Goal: Complete application form

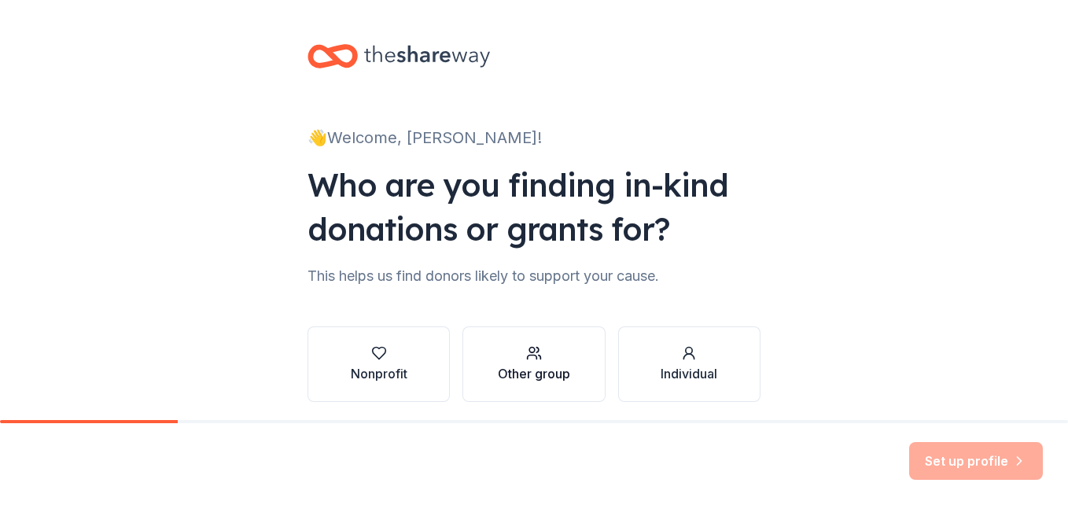
click at [526, 359] on icon "button" at bounding box center [534, 353] width 16 height 16
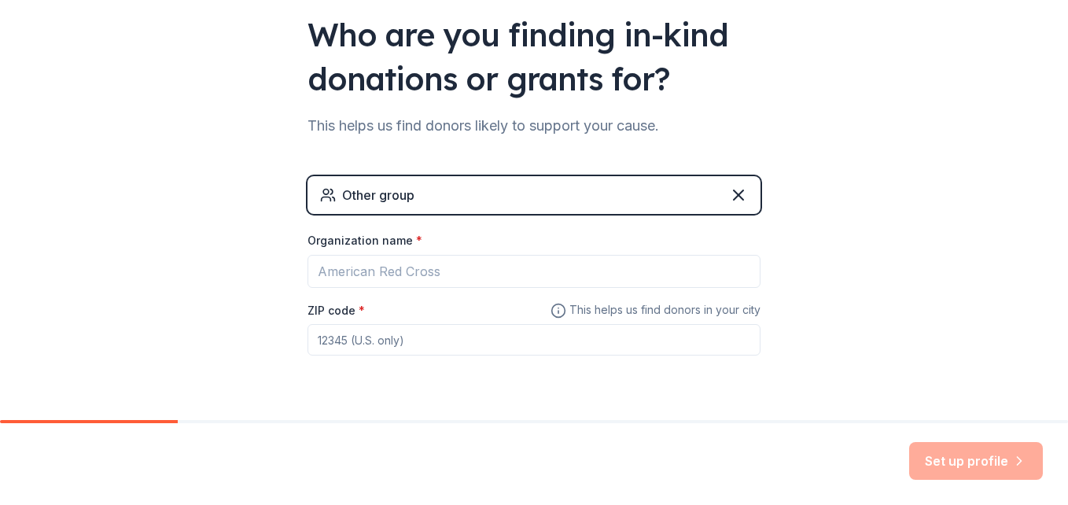
scroll to position [157, 0]
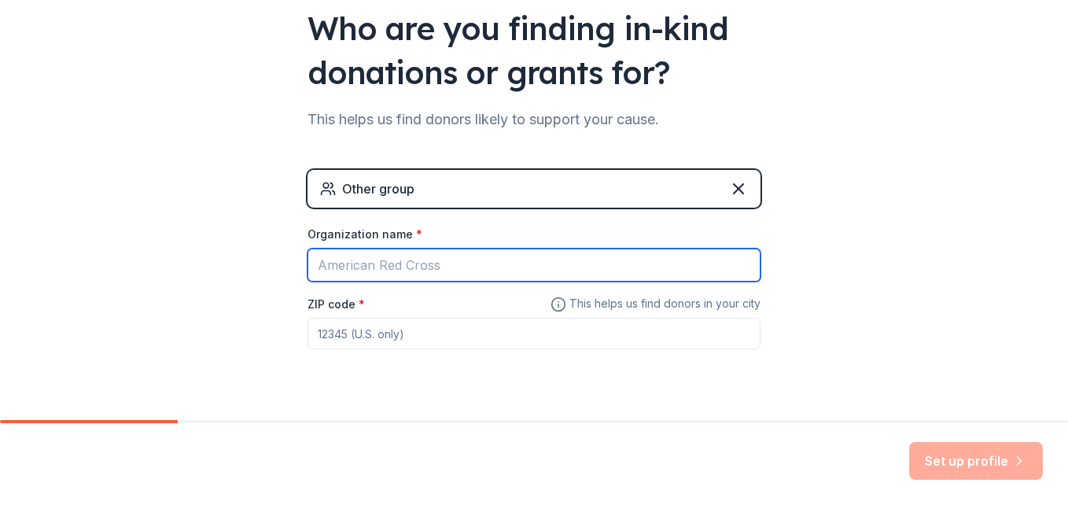
click at [437, 273] on input "Organization name *" at bounding box center [534, 265] width 453 height 33
click at [437, 273] on input "M" at bounding box center [534, 265] width 453 height 33
type input "Mt. [DEMOGRAPHIC_DATA]"
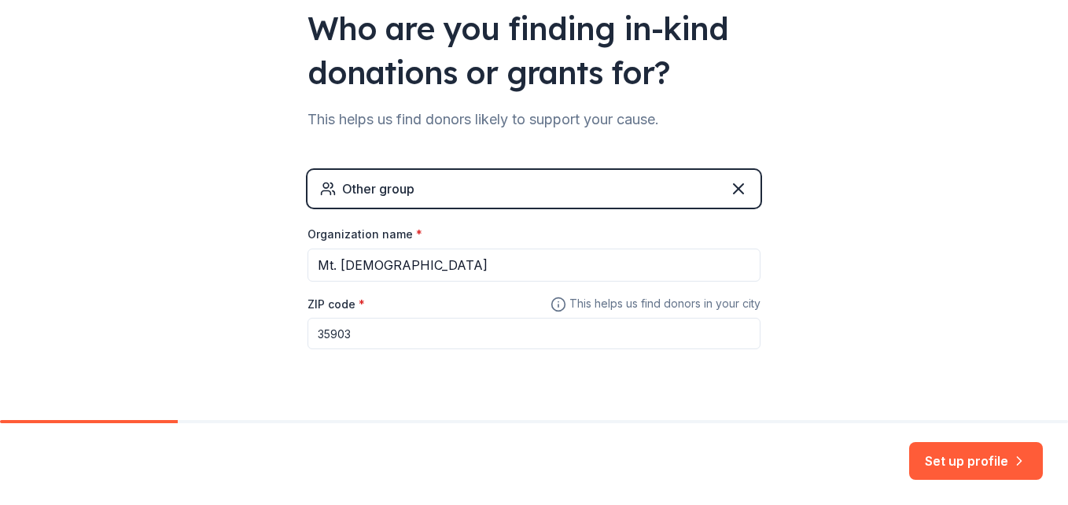
type input "35903"
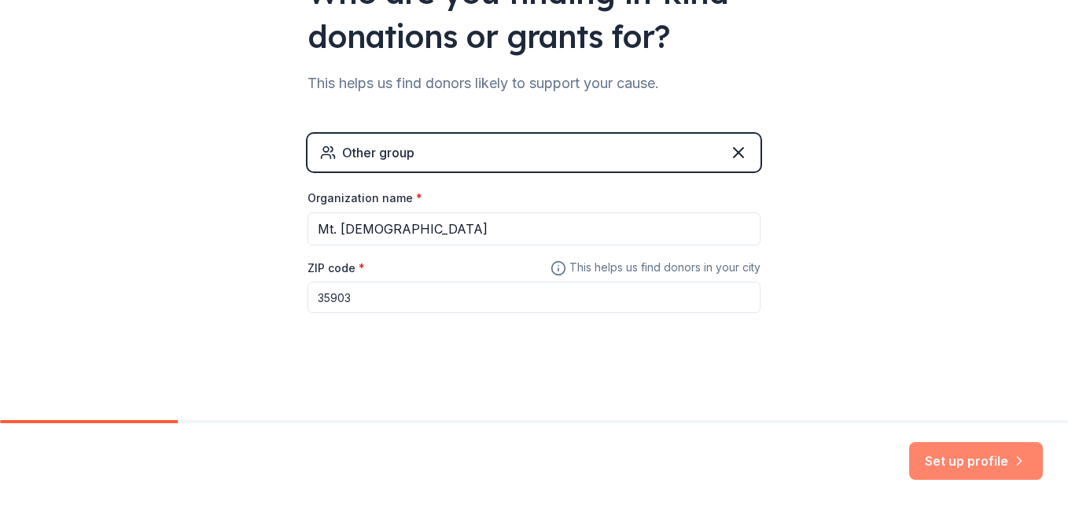
click at [942, 459] on button "Set up profile" at bounding box center [977, 461] width 134 height 38
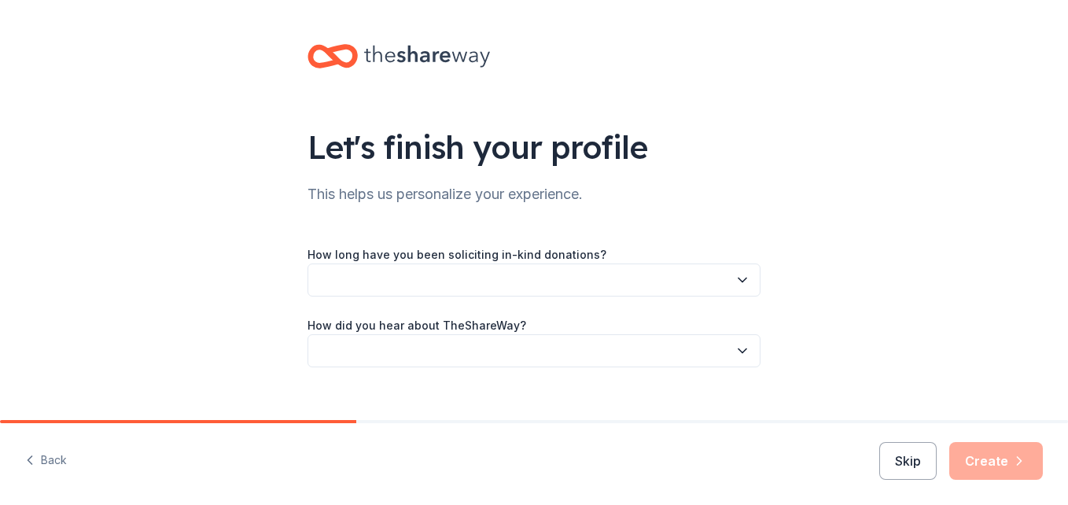
click at [740, 281] on icon "button" at bounding box center [743, 280] width 16 height 16
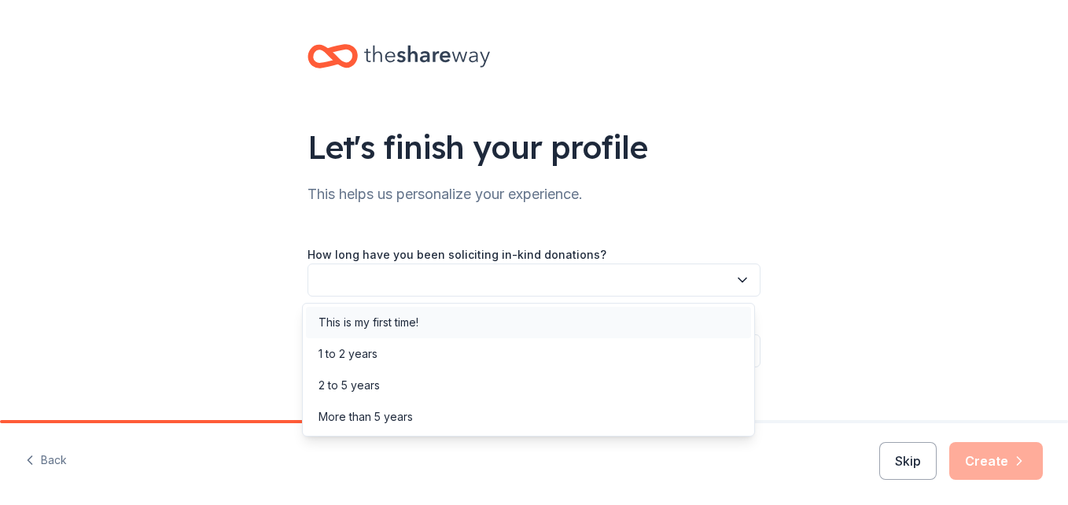
click at [519, 323] on div "This is my first time!" at bounding box center [528, 322] width 445 height 31
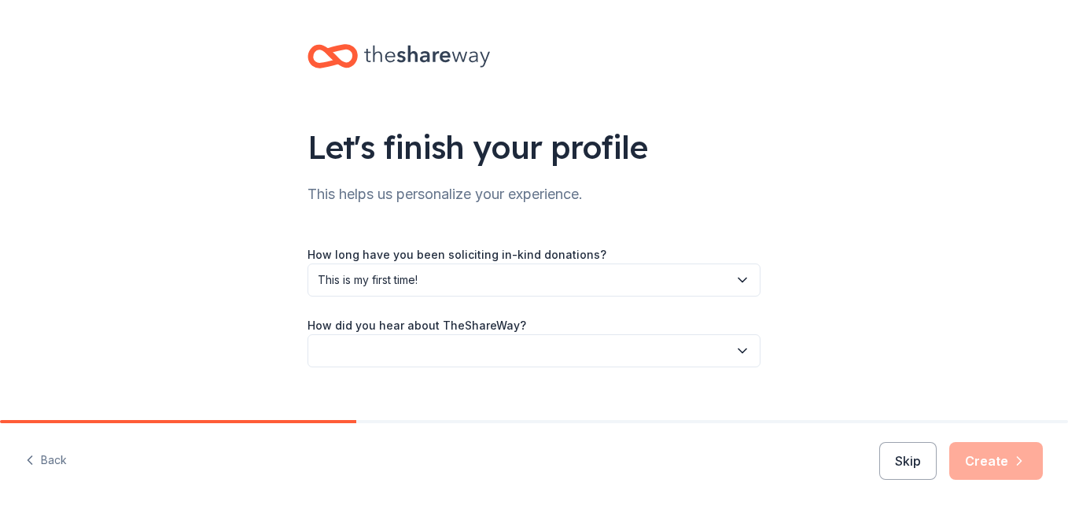
click at [503, 344] on button "button" at bounding box center [534, 350] width 453 height 33
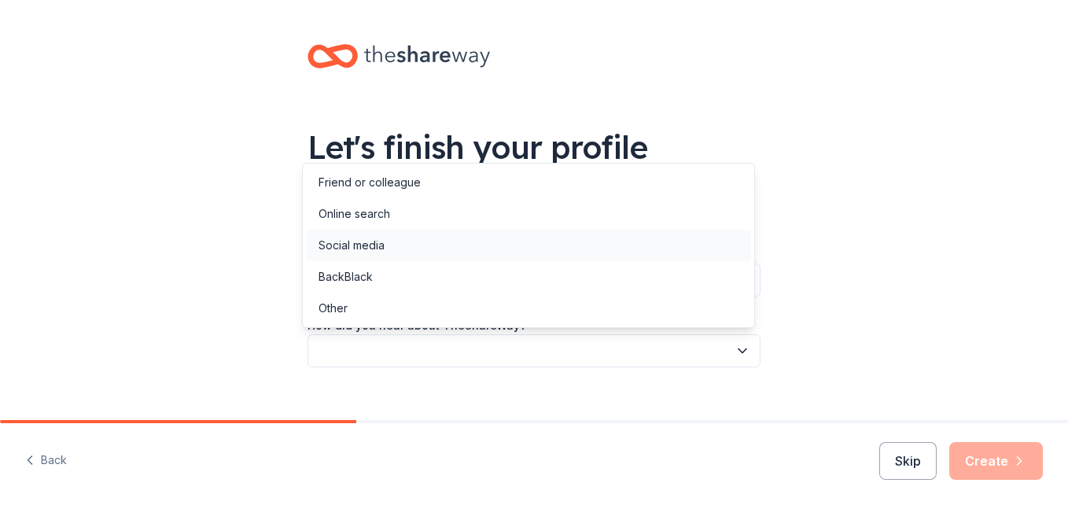
click at [394, 246] on div "Social media" at bounding box center [528, 245] width 445 height 31
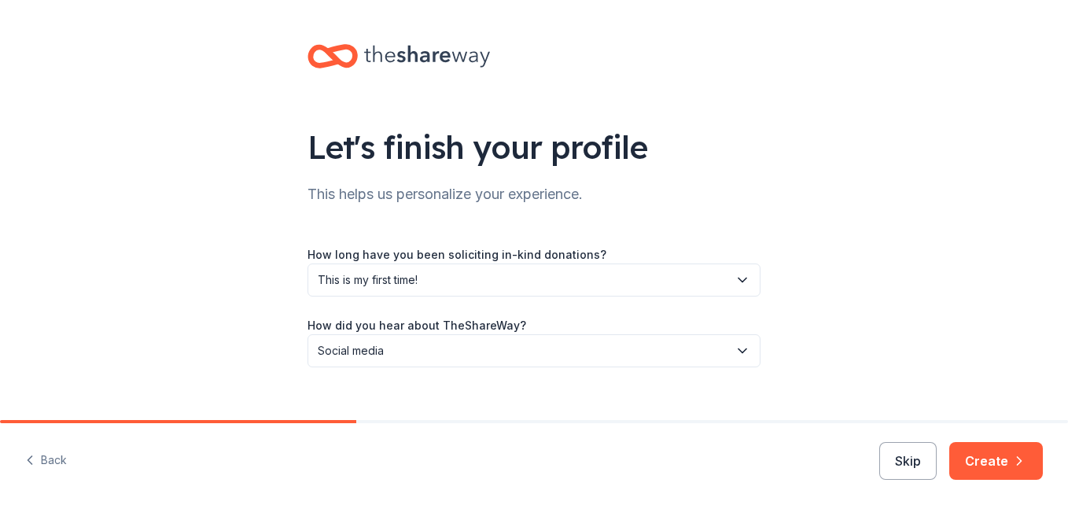
scroll to position [23, 0]
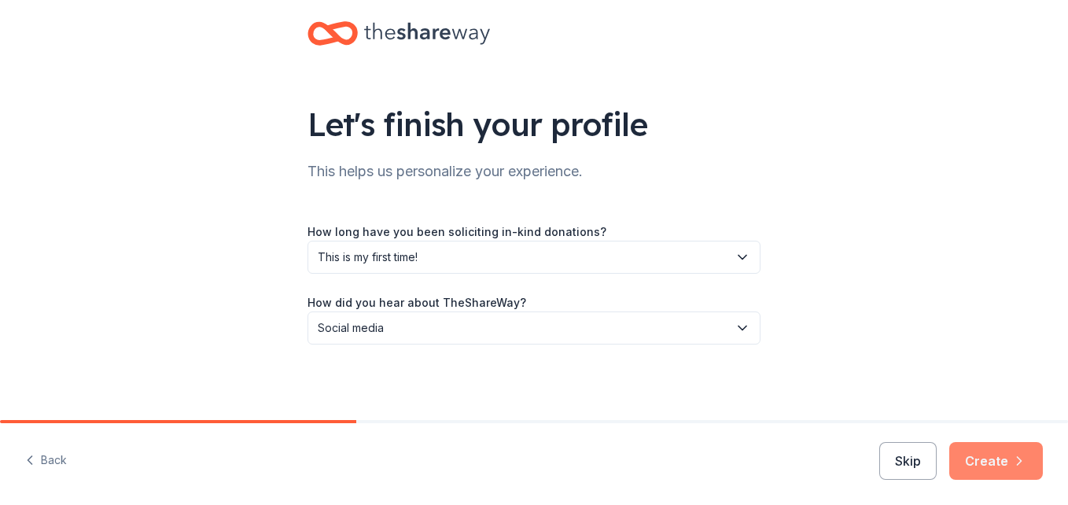
click at [989, 463] on button "Create" at bounding box center [997, 461] width 94 height 38
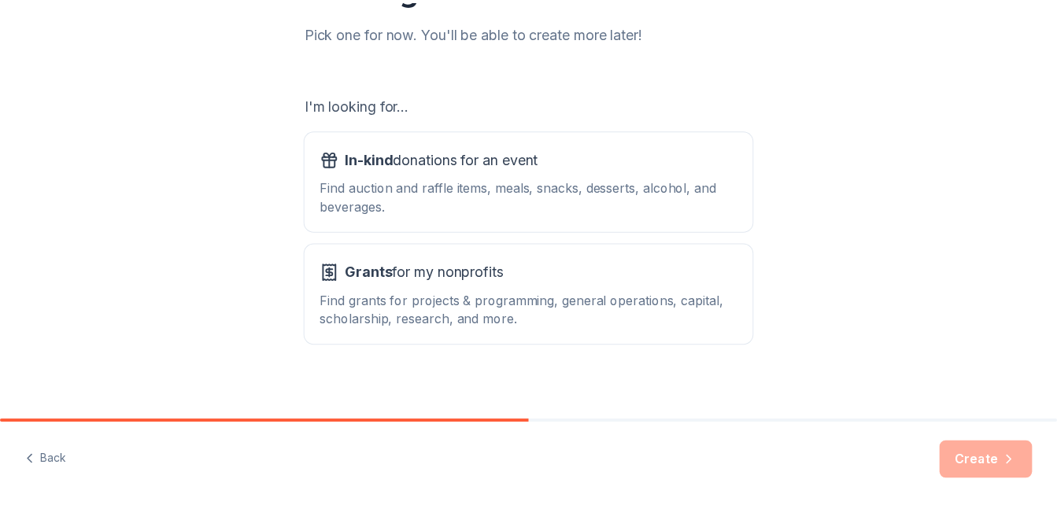
scroll to position [215, 0]
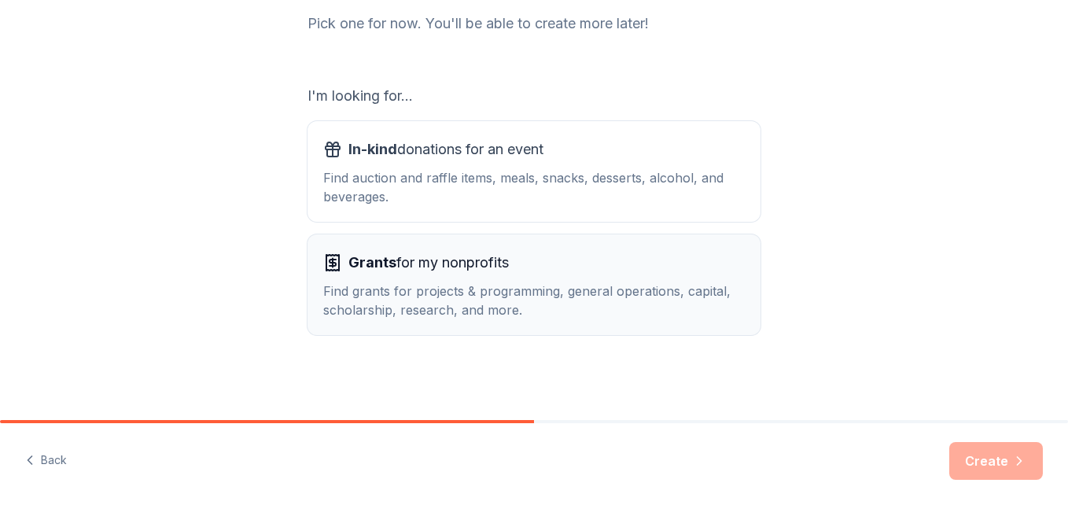
click at [381, 275] on div "Grants for my nonprofits Find grants for projects & programming, general operat…" at bounding box center [534, 284] width 422 height 69
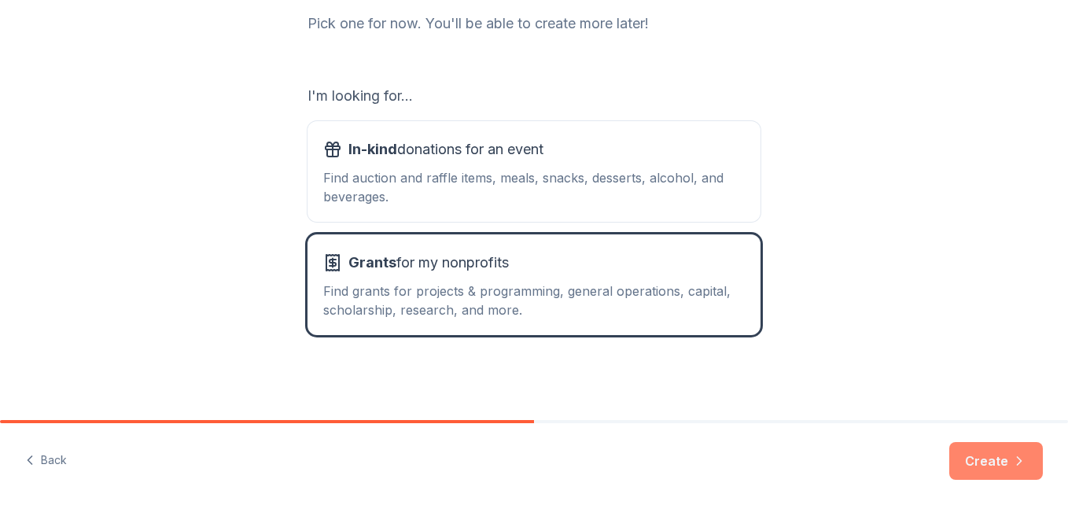
click at [972, 457] on button "Create" at bounding box center [997, 461] width 94 height 38
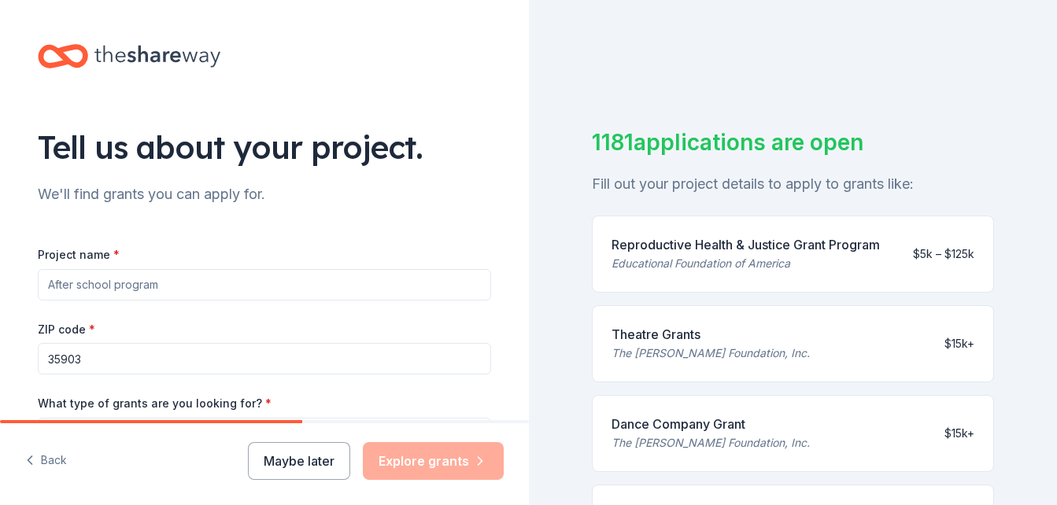
click at [140, 283] on input "Project name *" at bounding box center [264, 284] width 453 height 31
click at [138, 281] on input "Project name *" at bounding box center [264, 284] width 453 height 31
type input "Mt. [DEMOGRAPHIC_DATA]"
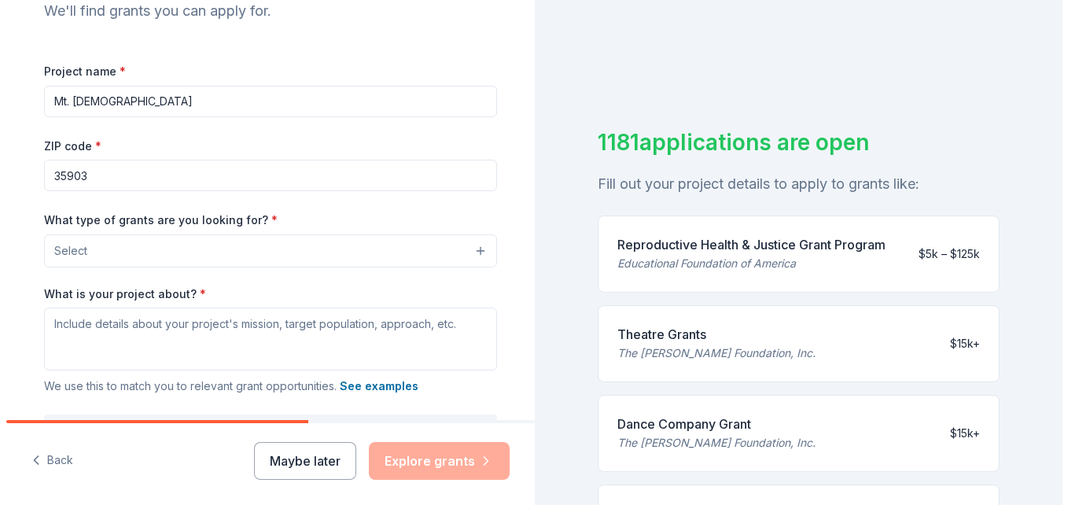
scroll to position [205, 0]
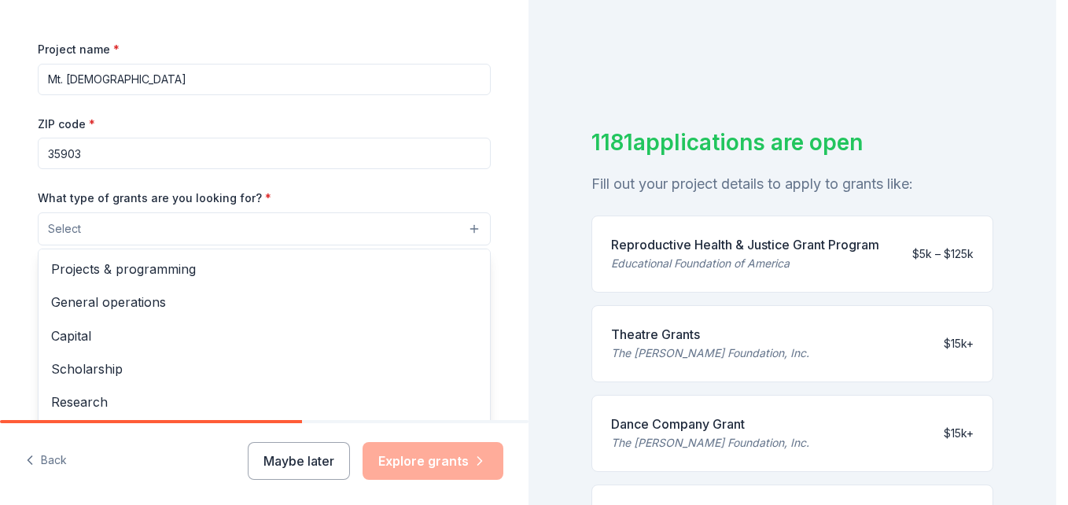
click at [358, 227] on button "Select" at bounding box center [264, 228] width 453 height 33
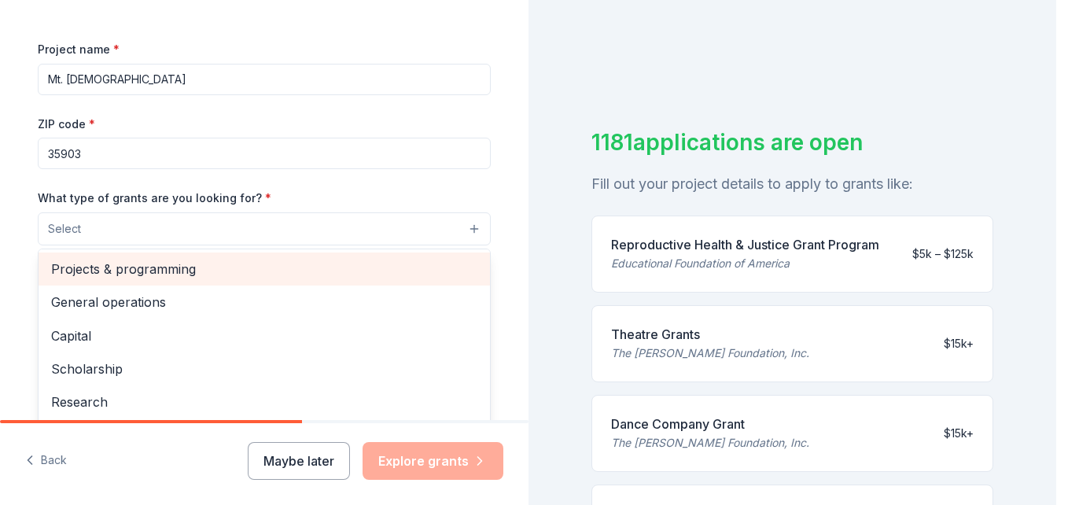
click at [236, 268] on span "Projects & programming" at bounding box center [264, 269] width 426 height 20
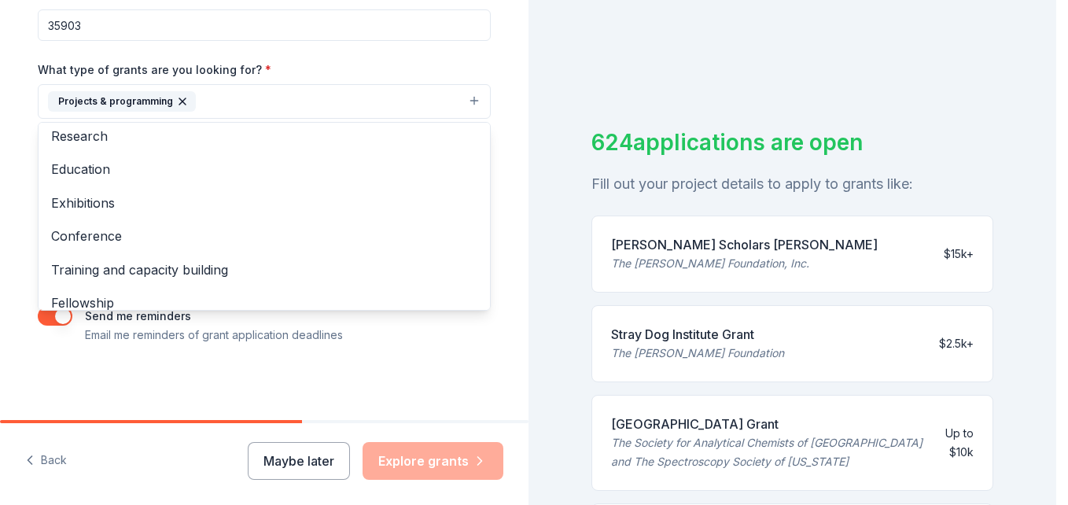
scroll to position [105, 0]
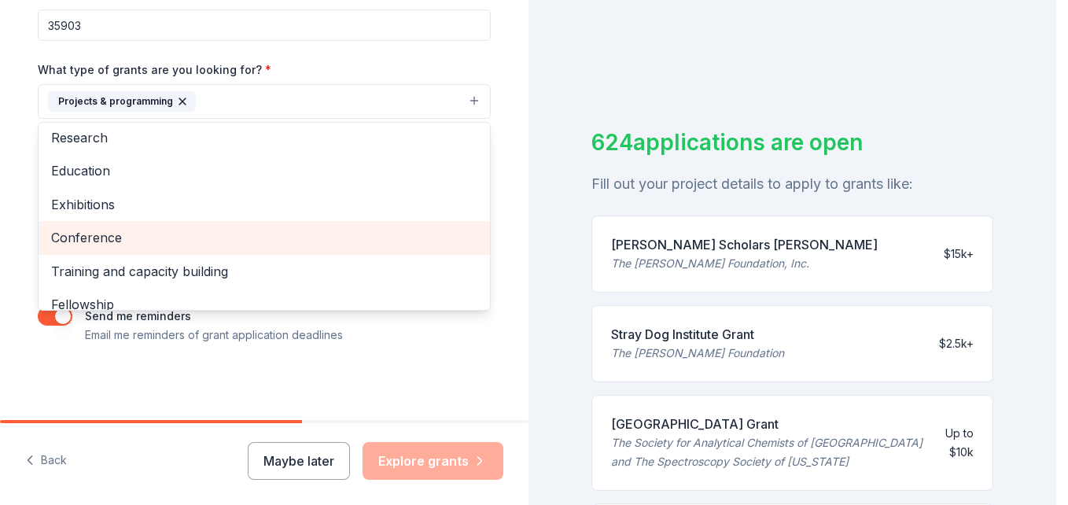
click at [68, 245] on span "Conference" at bounding box center [264, 237] width 426 height 20
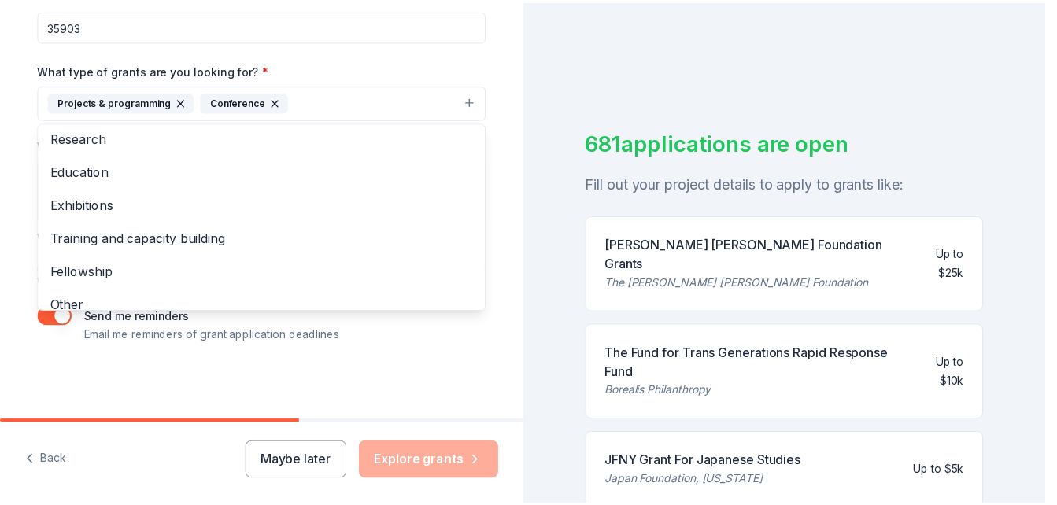
scroll to position [119, 0]
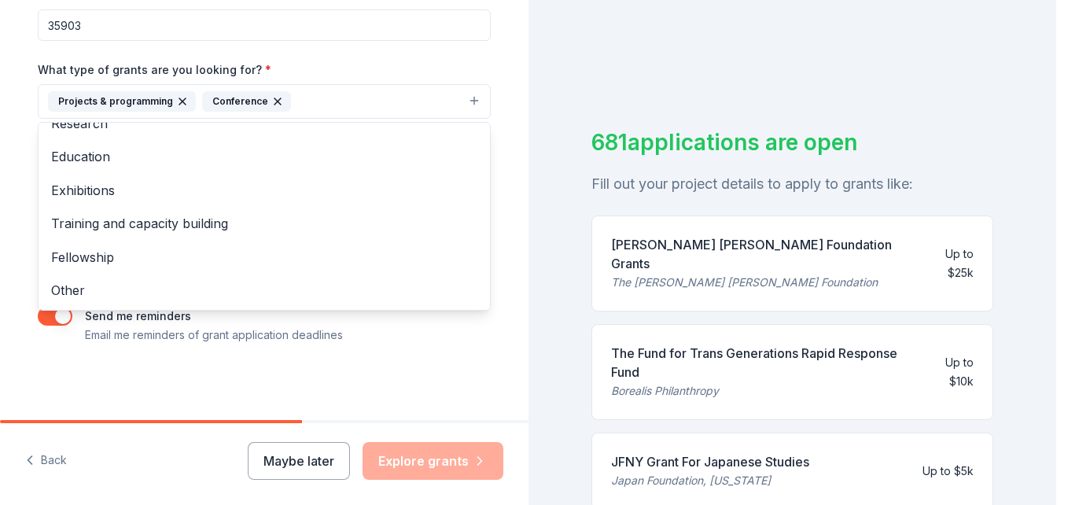
click at [473, 322] on div "Project name * Mt. [DEMOGRAPHIC_DATA] ZIP code * 35903 What type of grants are …" at bounding box center [264, 128] width 453 height 434
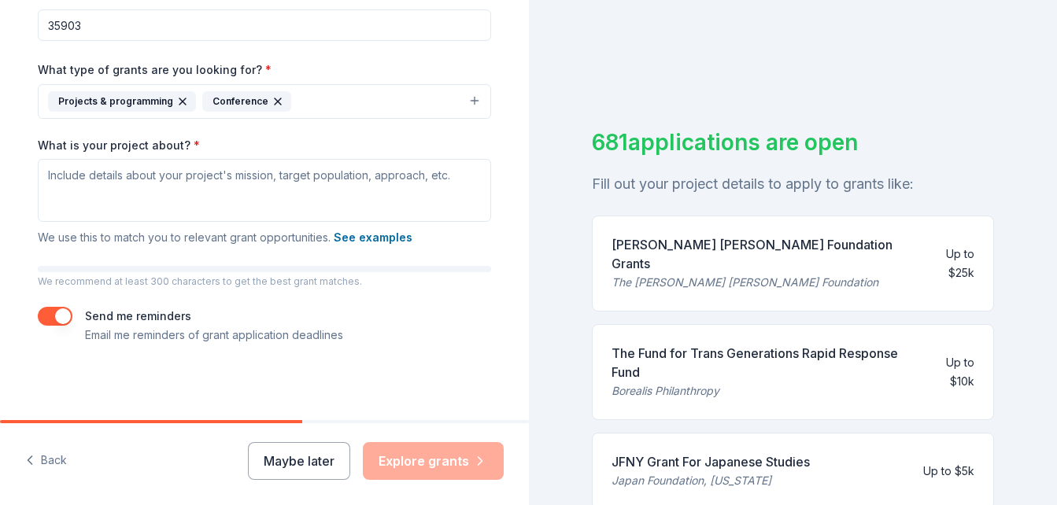
click at [732, 273] on div "The [PERSON_NAME] [PERSON_NAME] Foundation" at bounding box center [759, 282] width 297 height 19
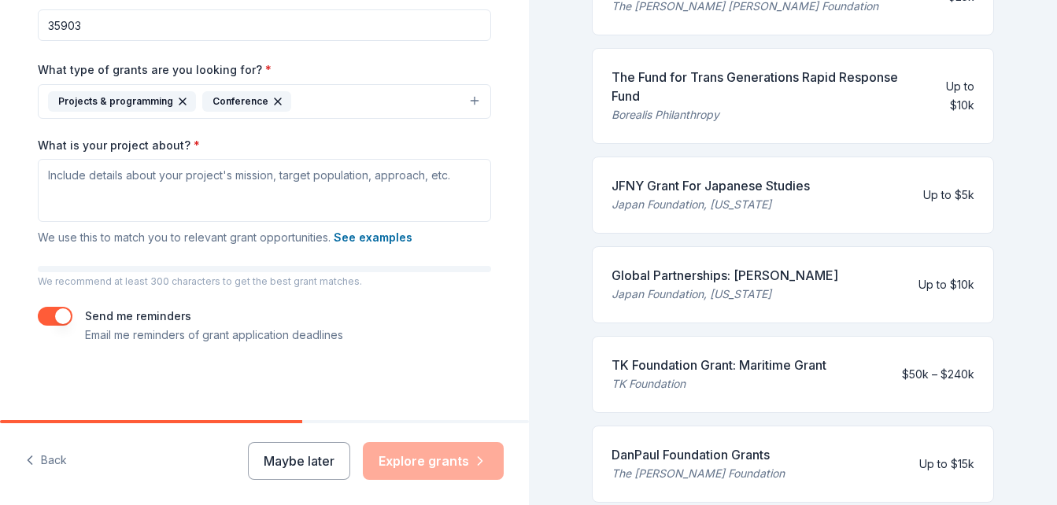
scroll to position [279, 0]
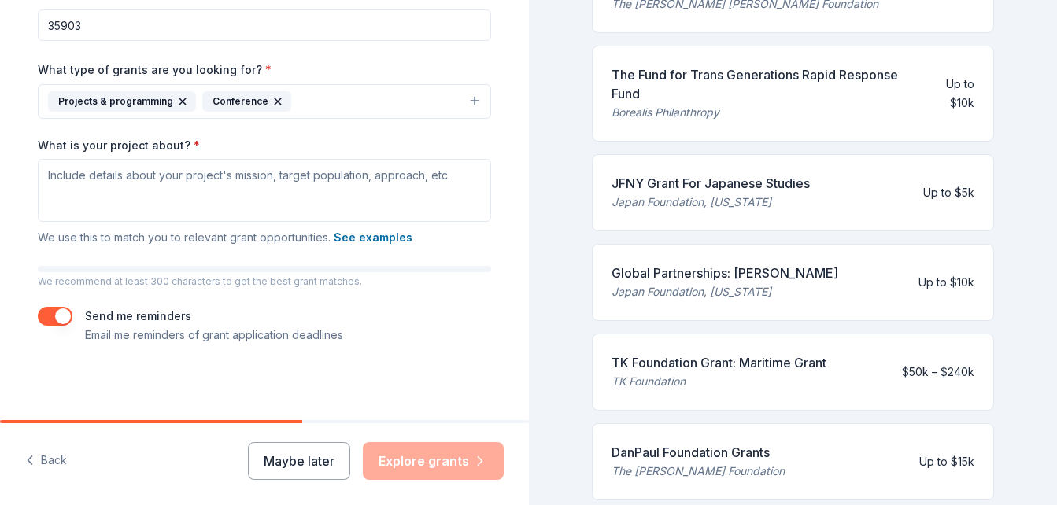
click at [664, 372] on div "TK Foundation" at bounding box center [718, 381] width 215 height 19
click at [665, 353] on div "TK Foundation Grant: Maritime Grant" at bounding box center [718, 362] width 215 height 19
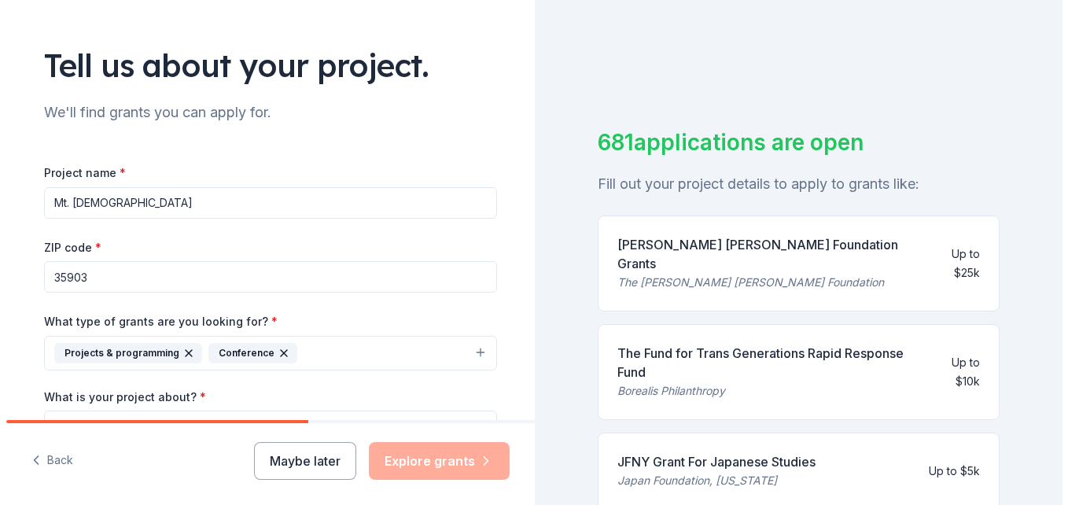
scroll to position [83, 0]
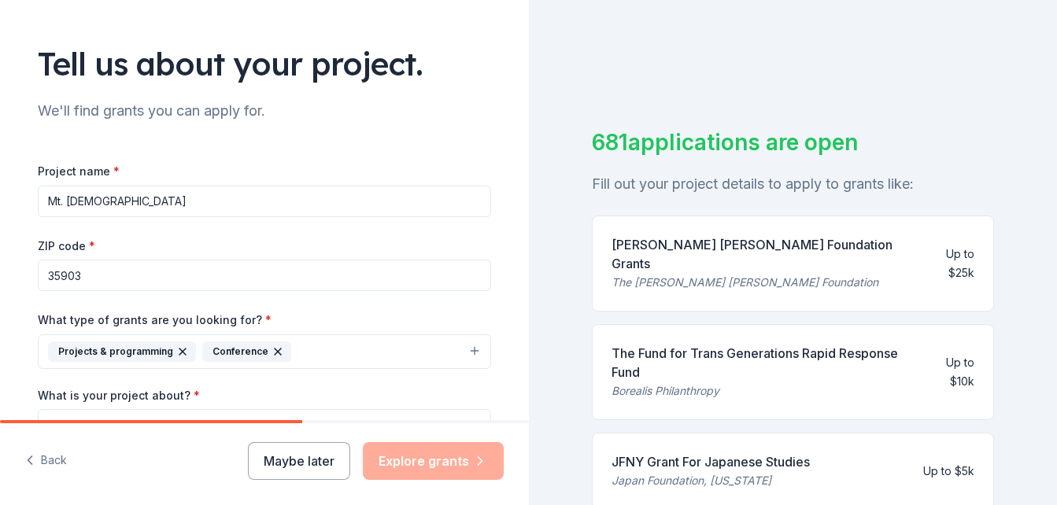
click at [173, 201] on input "Mt. [DEMOGRAPHIC_DATA]" at bounding box center [264, 201] width 453 height 31
type input "M"
type input "Cyber security"
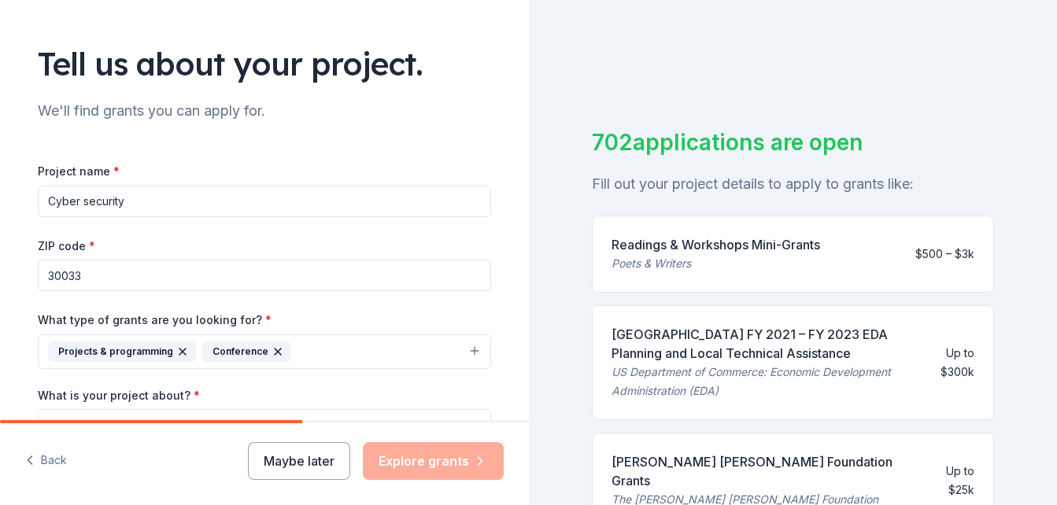
type input "30033"
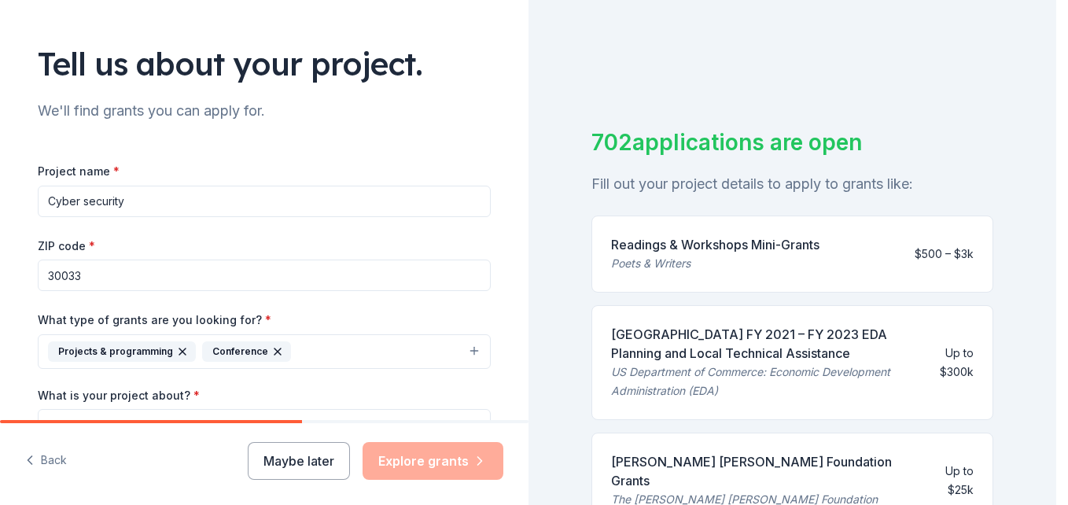
click at [271, 351] on icon "button" at bounding box center [277, 351] width 13 height 13
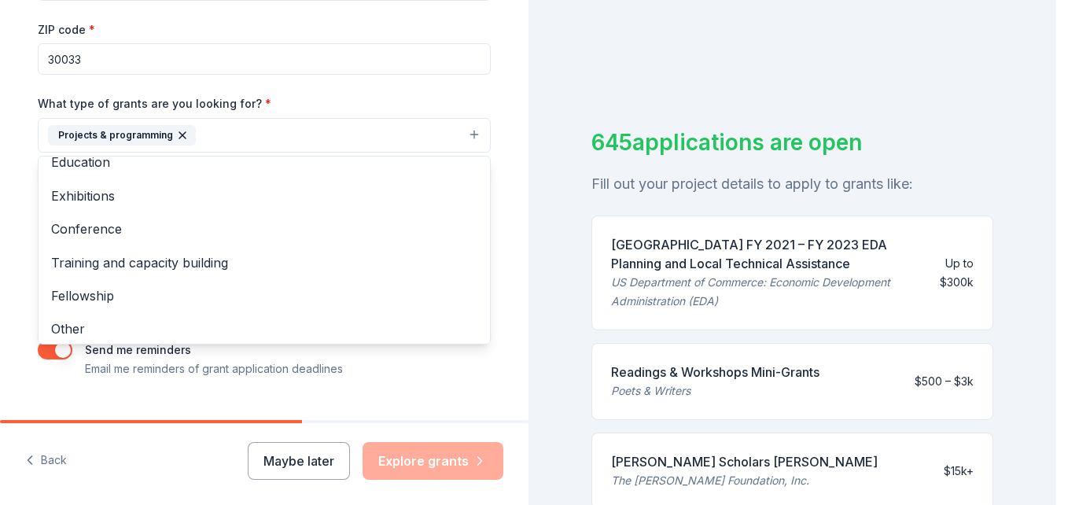
scroll to position [153, 0]
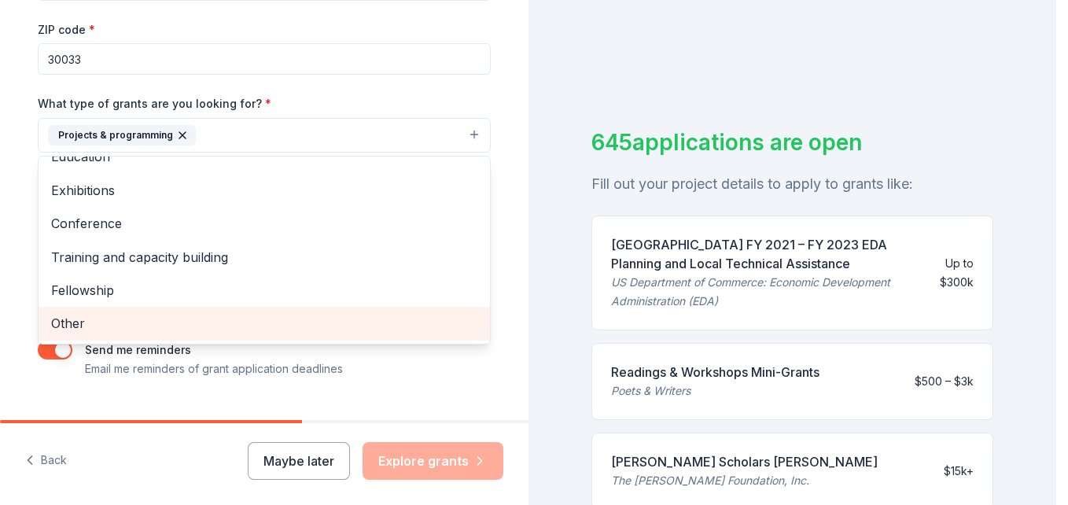
click at [71, 323] on span "Other" at bounding box center [264, 323] width 426 height 20
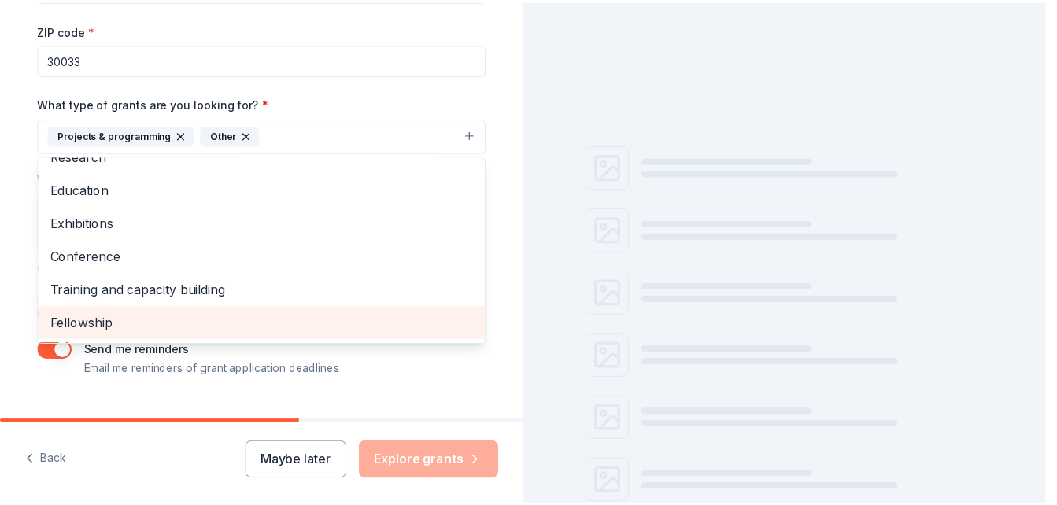
scroll to position [120, 0]
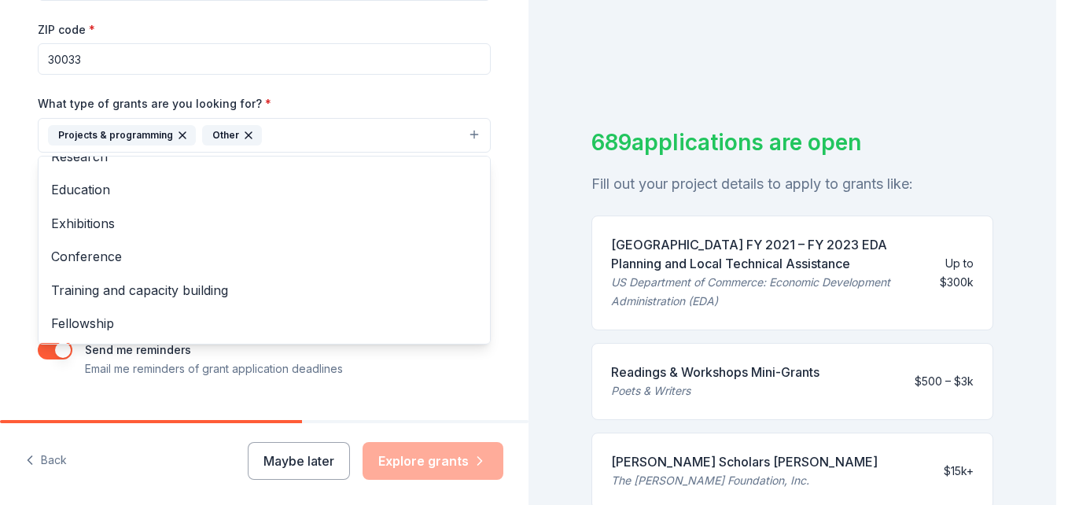
click at [711, 253] on div "Tell us about your project. We'll find grants you can apply for. Project name *…" at bounding box center [528, 252] width 1057 height 505
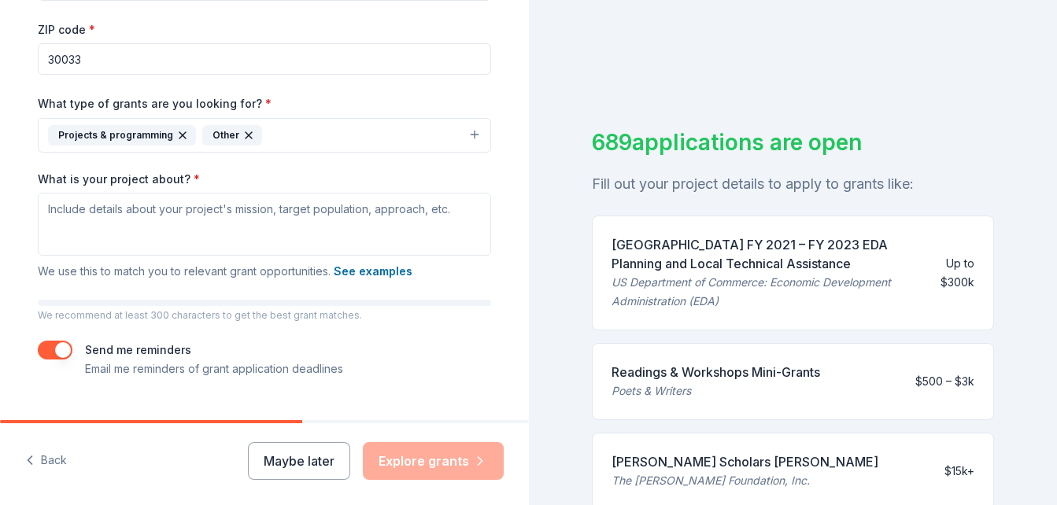
click at [711, 253] on div "[GEOGRAPHIC_DATA] FY 2021 – FY 2023 EDA Planning and Local Technical Assistance" at bounding box center [767, 254] width 312 height 38
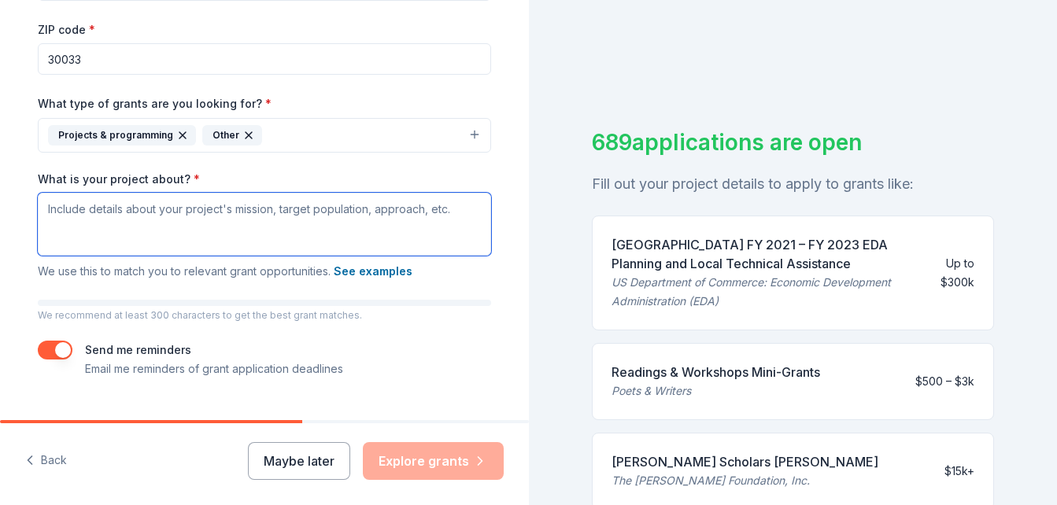
click at [156, 239] on textarea "What is your project about? *" at bounding box center [264, 224] width 453 height 63
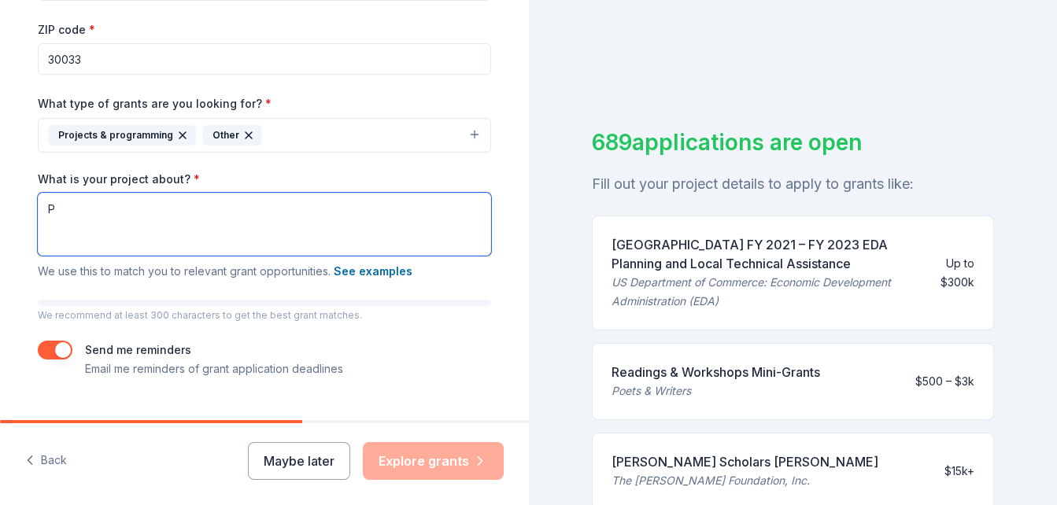
click at [156, 239] on textarea "P" at bounding box center [264, 224] width 453 height 63
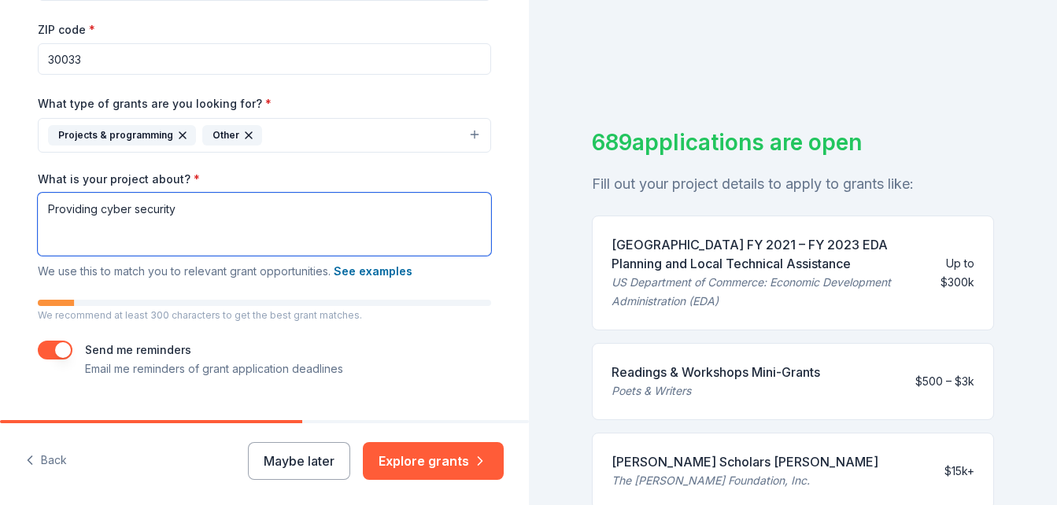
type textarea "Providing cyber security"
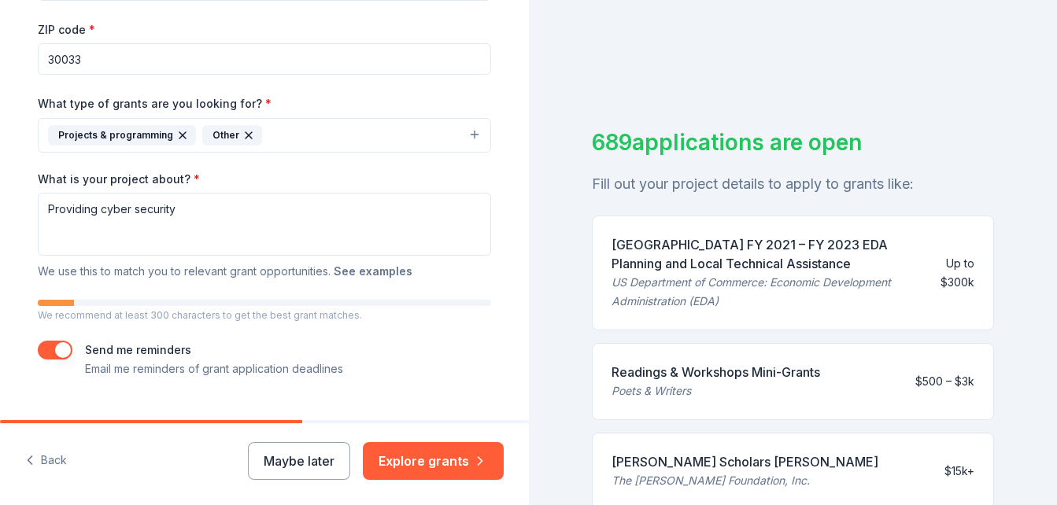
click at [361, 270] on button "See examples" at bounding box center [373, 271] width 79 height 19
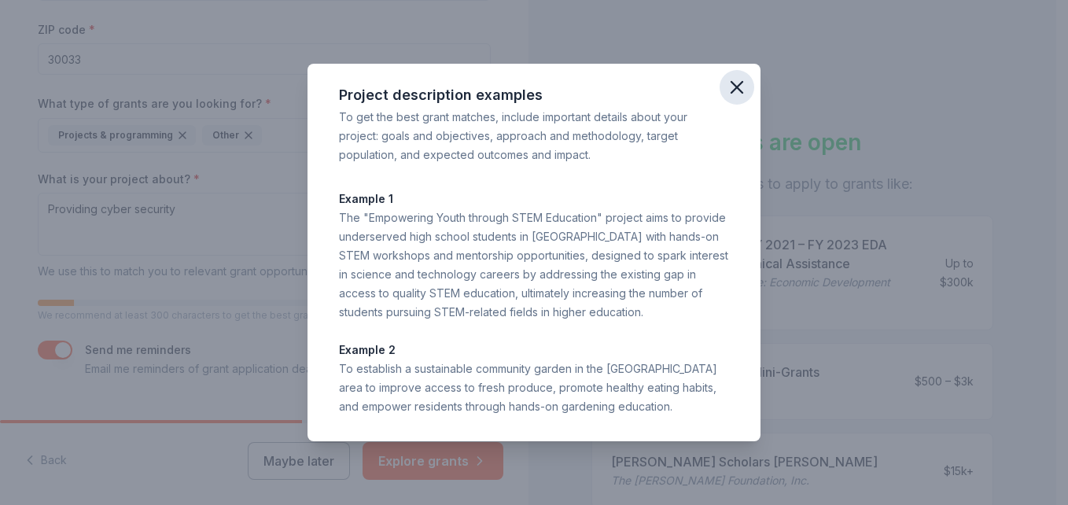
click at [738, 89] on icon "button" at bounding box center [737, 87] width 11 height 11
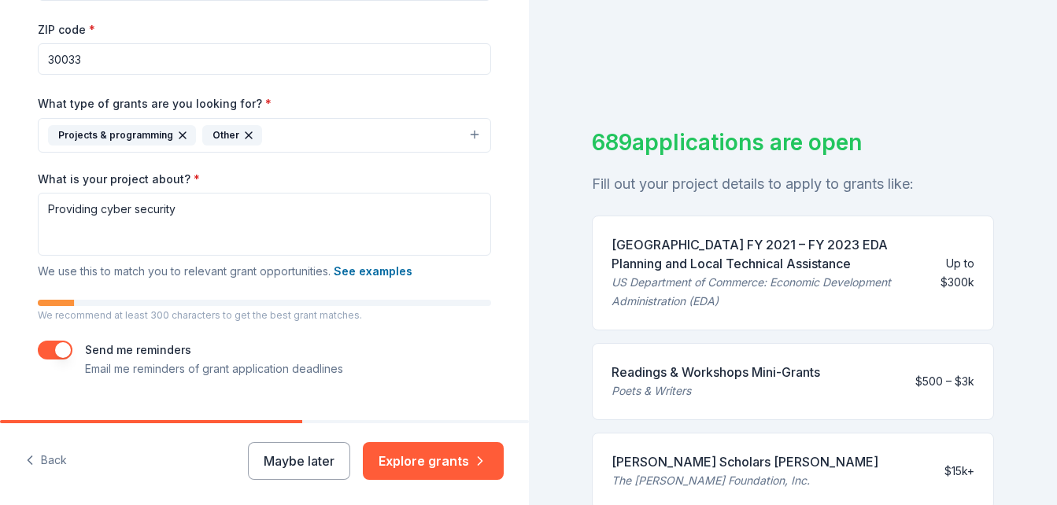
scroll to position [334, 0]
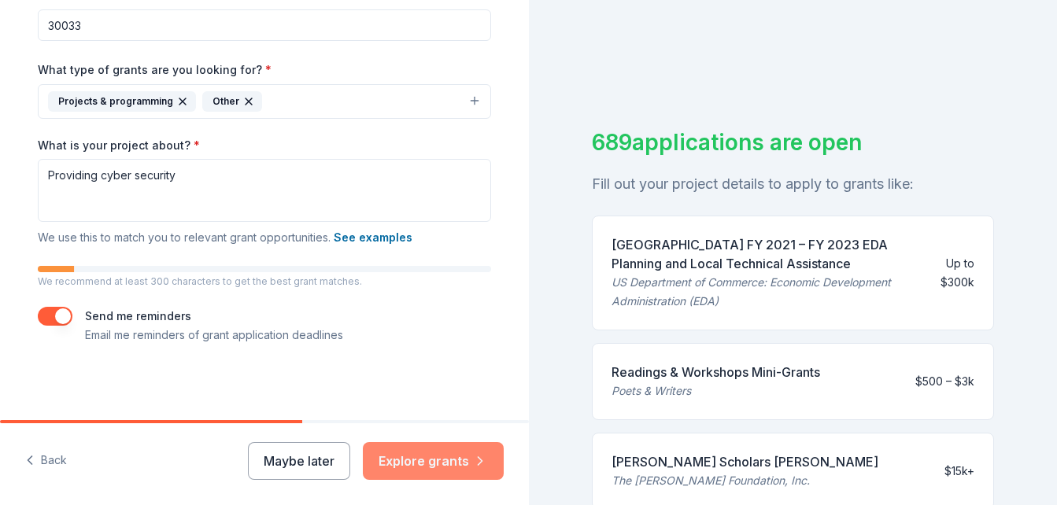
click at [434, 459] on button "Explore grants" at bounding box center [433, 461] width 141 height 38
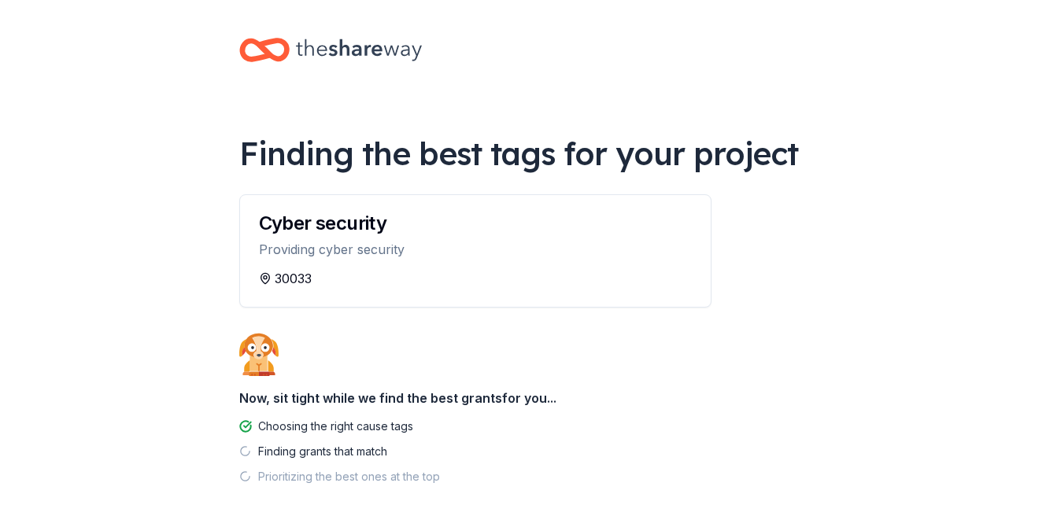
scroll to position [85, 0]
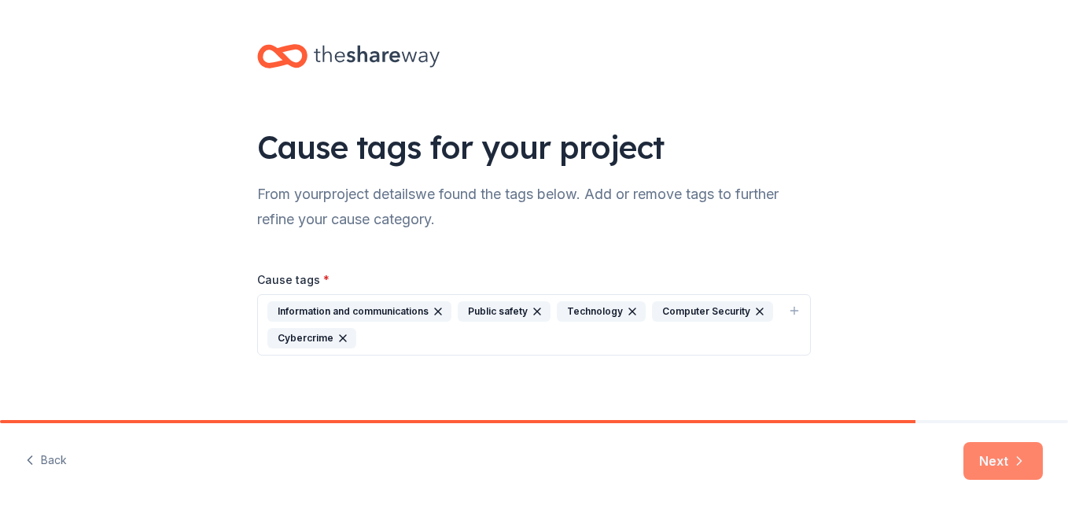
click at [985, 463] on button "Next" at bounding box center [1003, 461] width 79 height 38
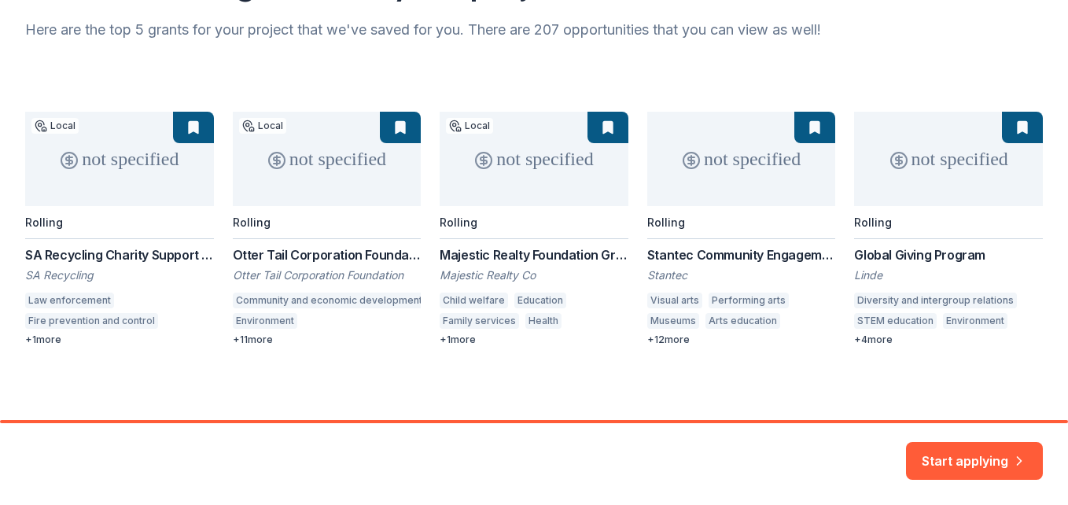
scroll to position [166, 0]
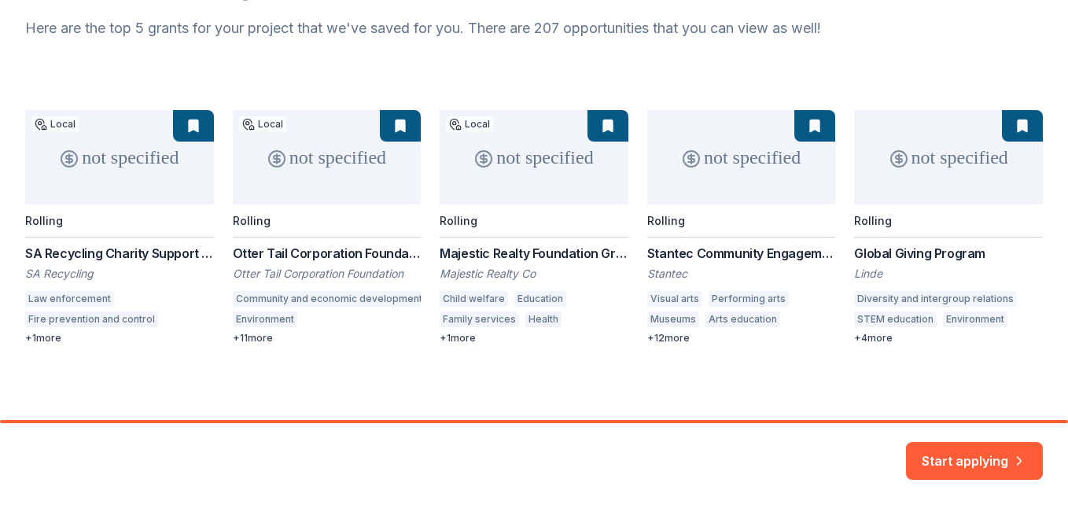
click at [888, 175] on div "not specified Local Rolling SA Recycling Charity Support [PERSON_NAME] Recyclin…" at bounding box center [534, 227] width 1018 height 234
click at [869, 338] on div "not specified Local Rolling SA Recycling Charity Support [PERSON_NAME] Recyclin…" at bounding box center [534, 227] width 1018 height 234
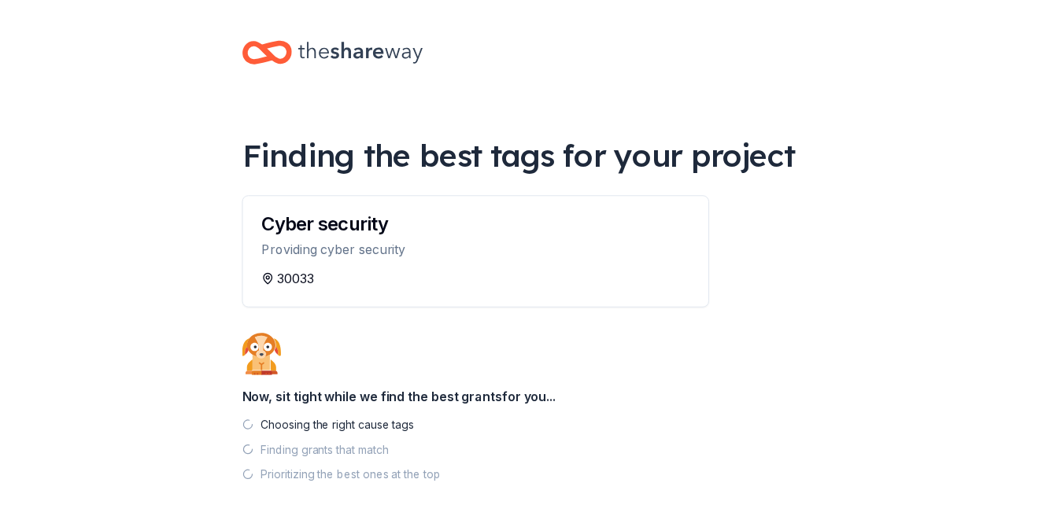
scroll to position [81, 0]
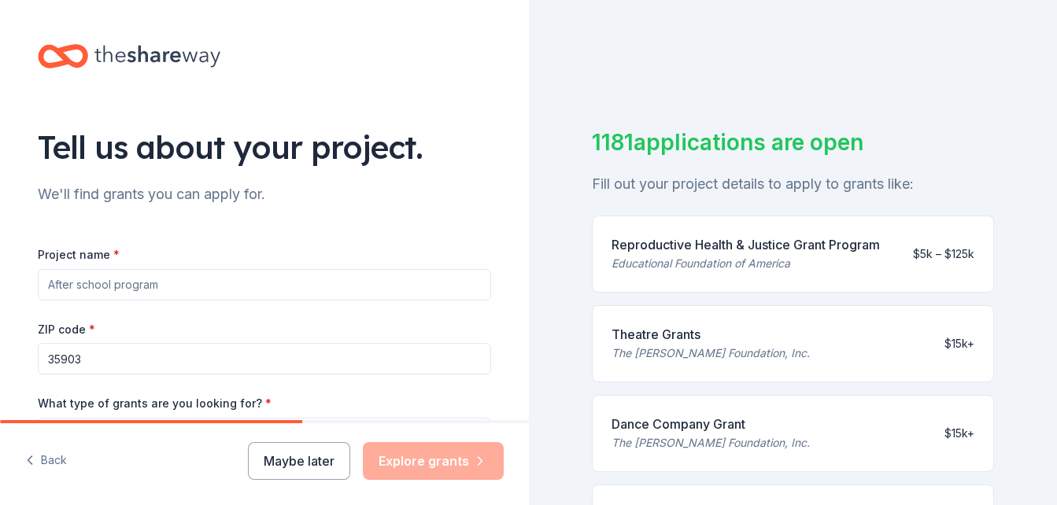
click at [113, 286] on input "Project name *" at bounding box center [264, 284] width 453 height 31
click at [113, 286] on input "f" at bounding box center [264, 284] width 453 height 31
type input "f"
type input "Elderly education"
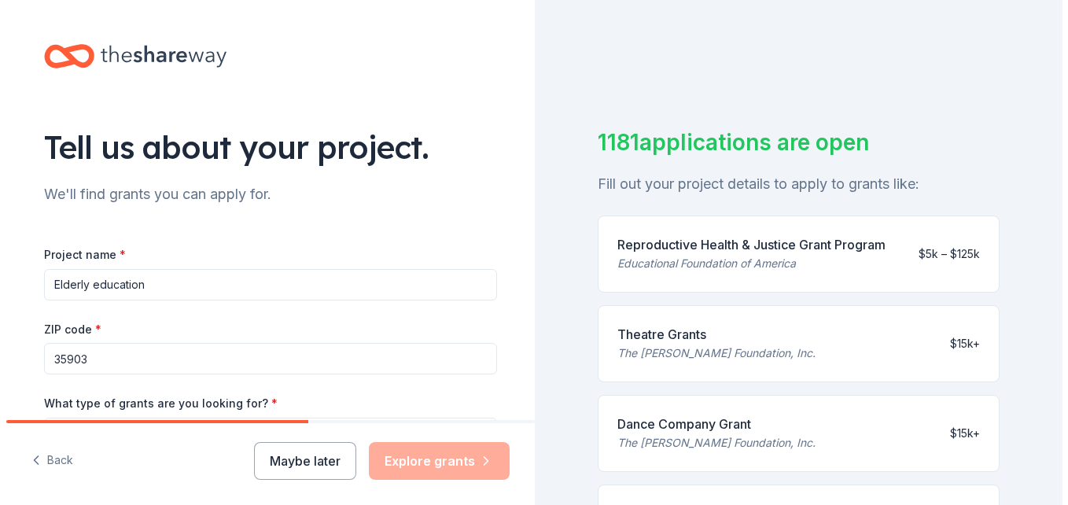
scroll to position [31, 0]
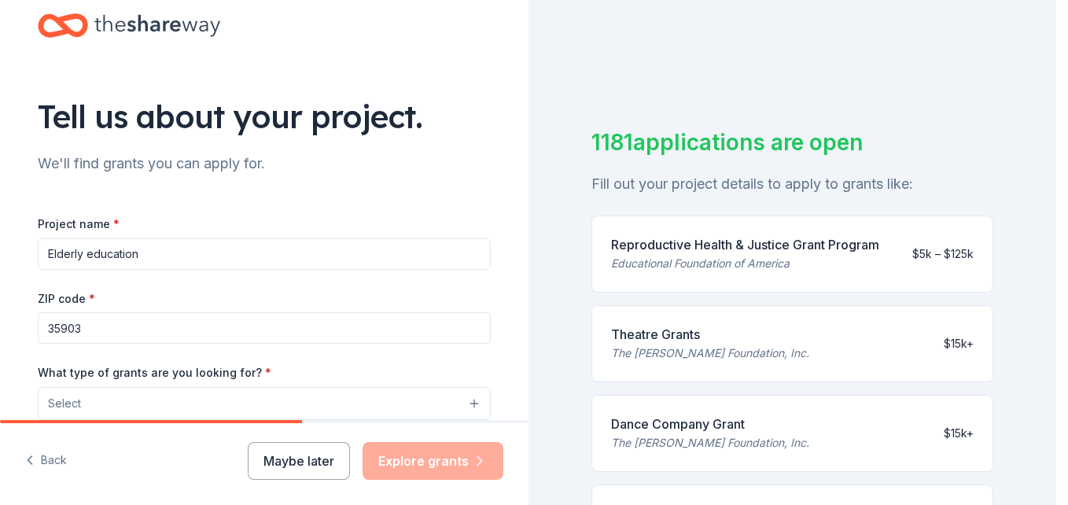
click at [194, 397] on button "Select" at bounding box center [264, 403] width 453 height 33
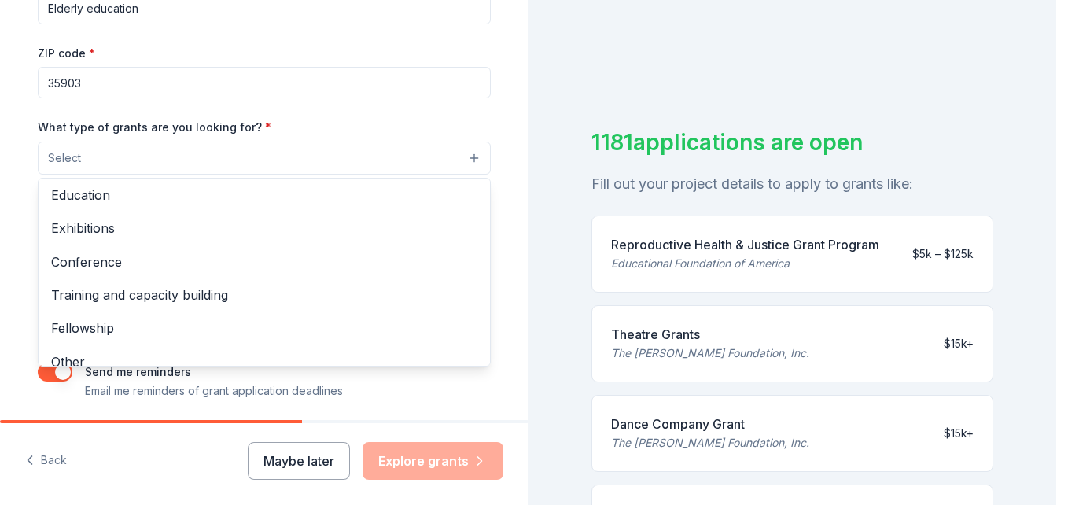
scroll to position [180, 0]
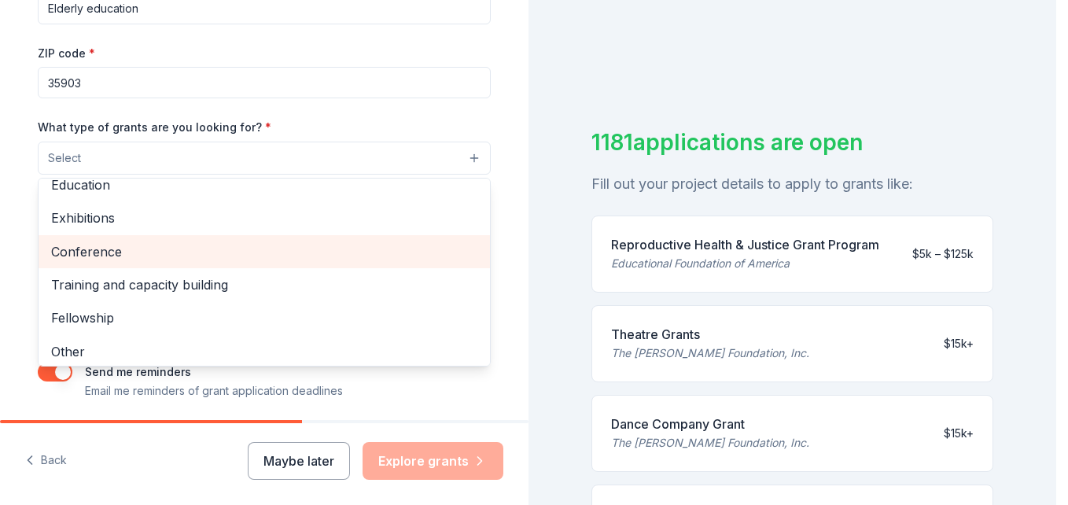
click at [117, 245] on span "Conference" at bounding box center [264, 252] width 426 height 20
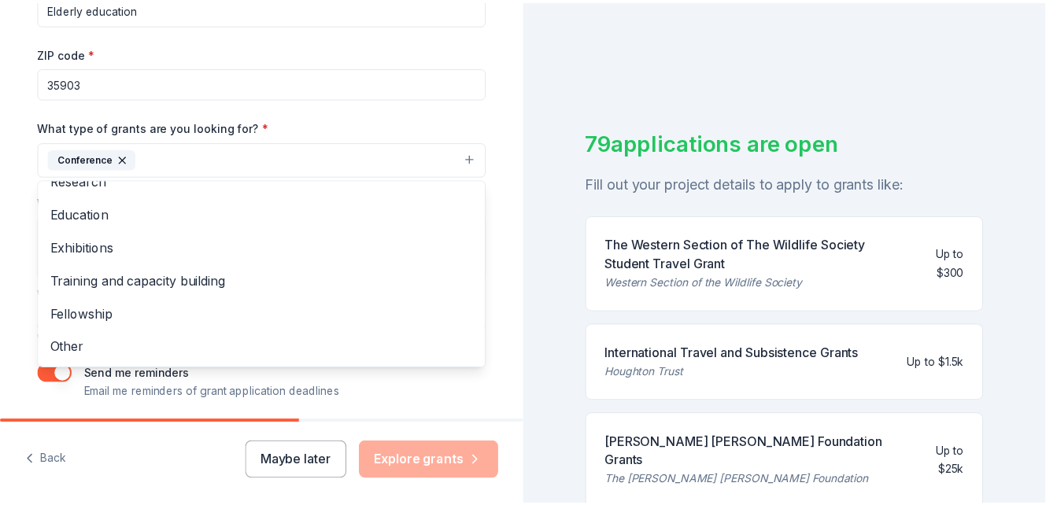
scroll to position [329, 0]
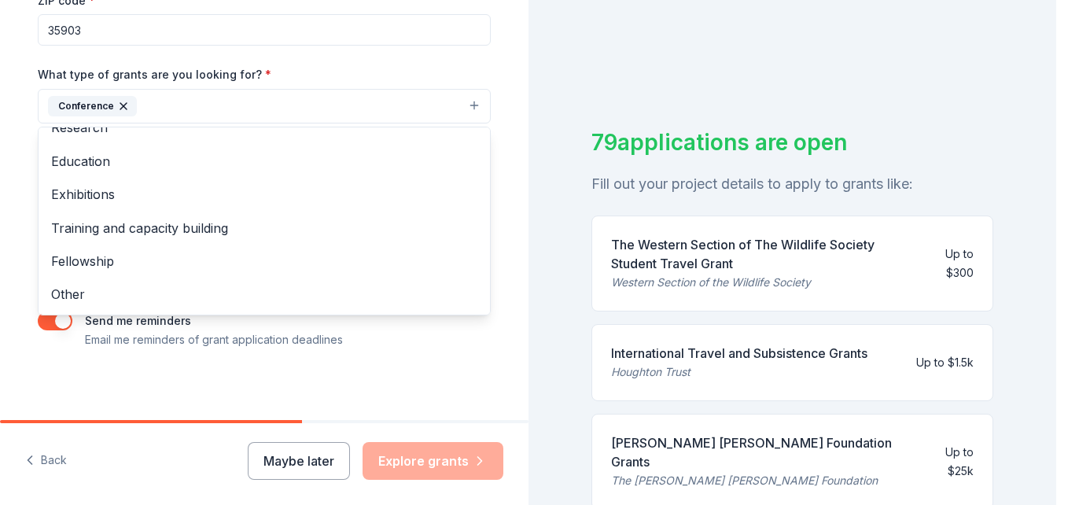
click at [501, 341] on div "Tell us about your project. We'll find grants you can apply for. Project name *…" at bounding box center [265, 48] width 504 height 754
